Goal: Task Accomplishment & Management: Use online tool/utility

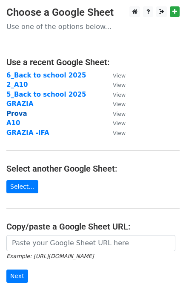
click at [19, 113] on strong "Prova" at bounding box center [16, 114] width 21 height 8
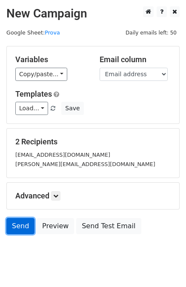
click at [12, 228] on link "Send" at bounding box center [20, 226] width 28 height 16
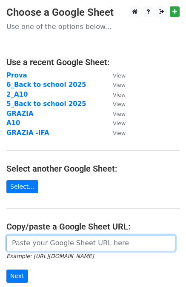
click at [17, 242] on input "url" at bounding box center [90, 243] width 169 height 16
paste input "https://docs.google.com/spreadsheets/d/1pbYEOB2FoFk-rRTD2ZvGcY6z3Bj7YtxP7oHALco…"
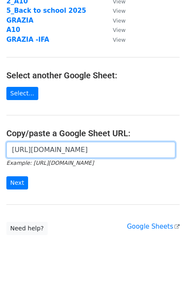
scroll to position [95, 0]
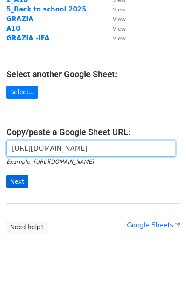
type input "https://docs.google.com/spreadsheets/d/1pbYEOB2FoFk-rRTD2ZvGcY6z3Bj7YtxP7oHALco…"
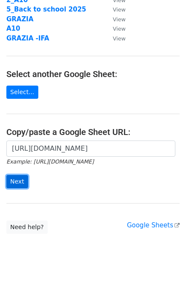
click at [17, 179] on input "Next" at bounding box center [17, 181] width 22 height 13
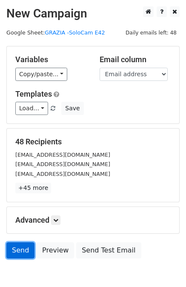
click at [23, 251] on link "Send" at bounding box center [20, 250] width 28 height 16
